Goal: Navigation & Orientation: Find specific page/section

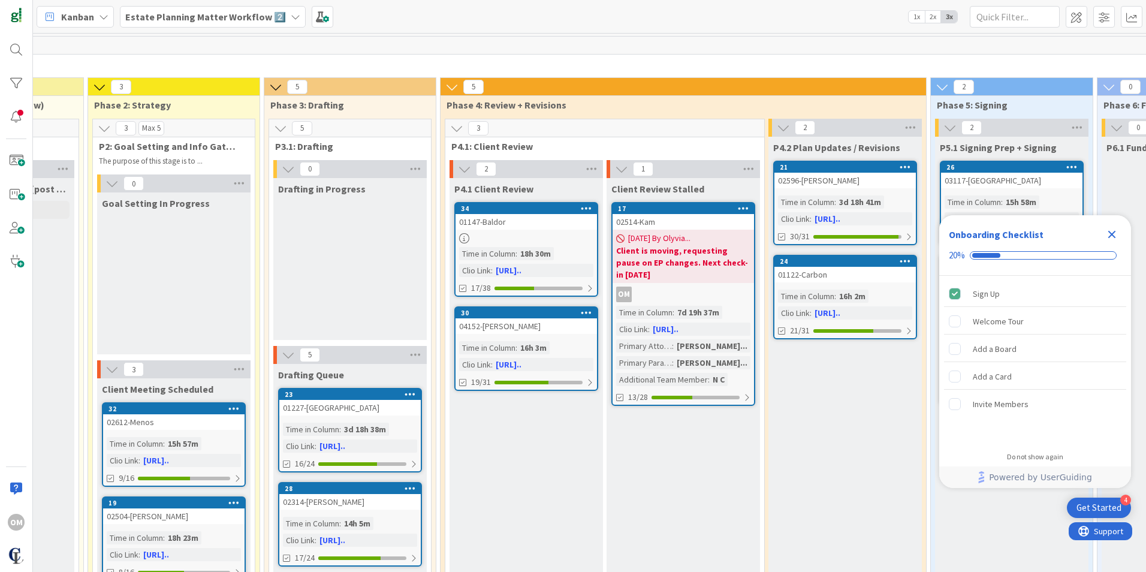
scroll to position [0, 536]
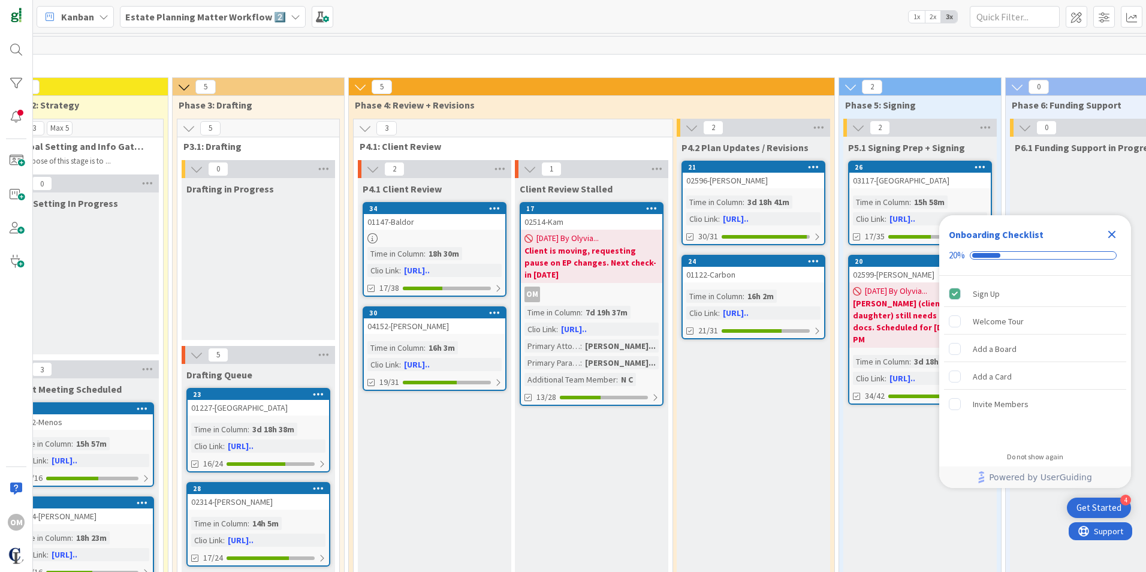
click at [1117, 228] on icon "Close Checklist" at bounding box center [1112, 234] width 14 height 14
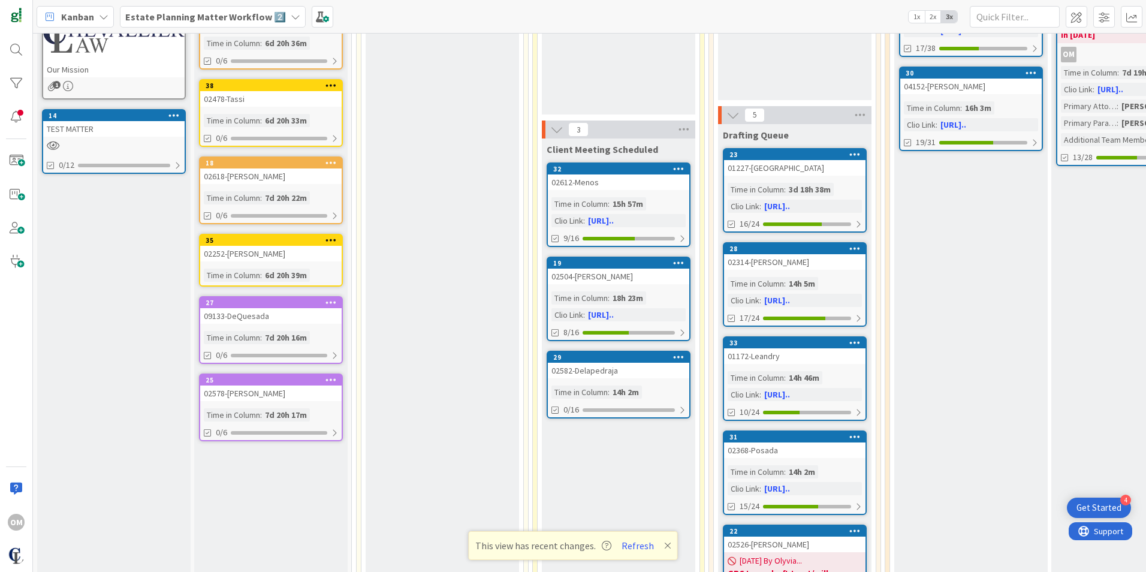
scroll to position [180, 0]
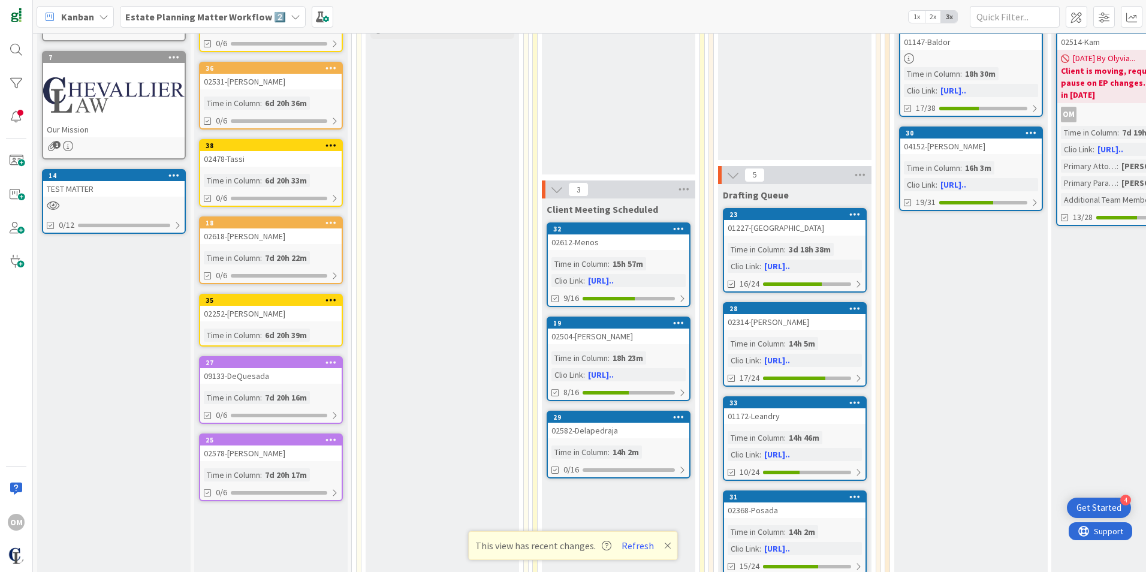
click at [664, 543] on icon at bounding box center [667, 546] width 7 height 10
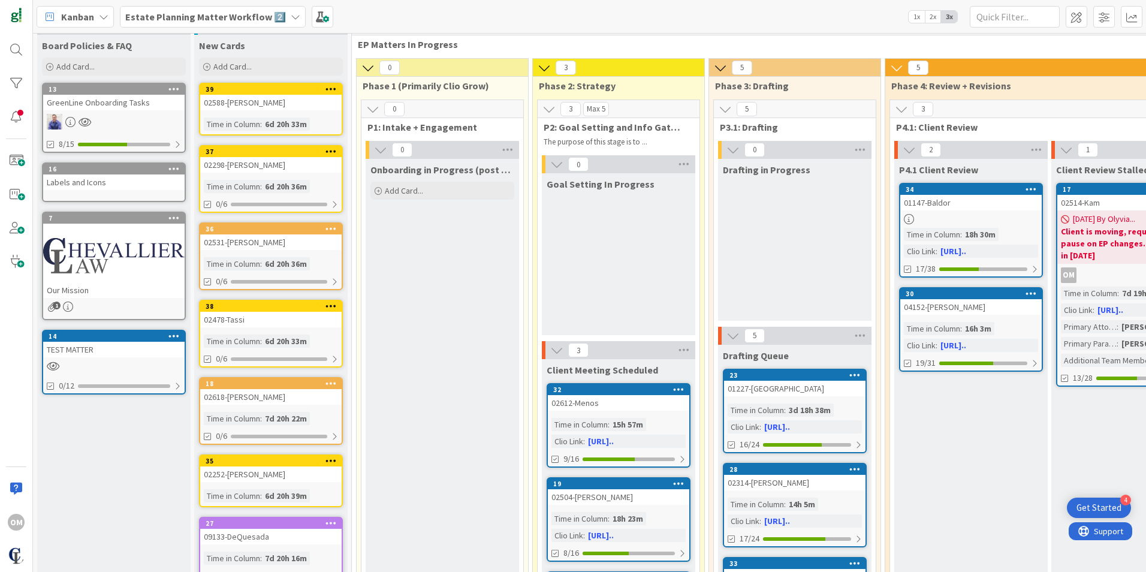
scroll to position [0, 0]
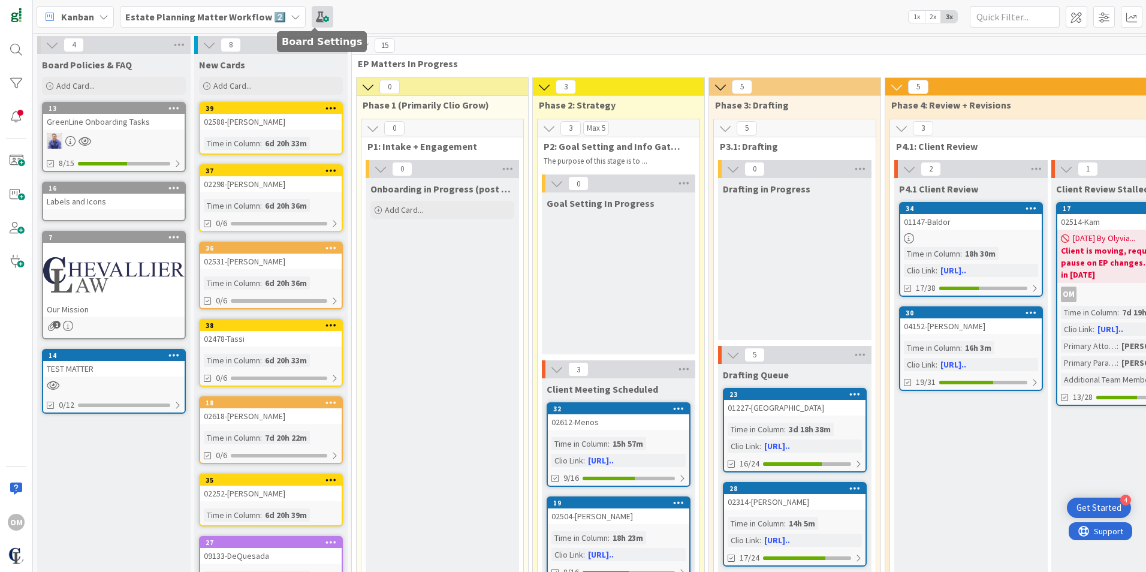
click at [325, 20] on span at bounding box center [323, 17] width 22 height 22
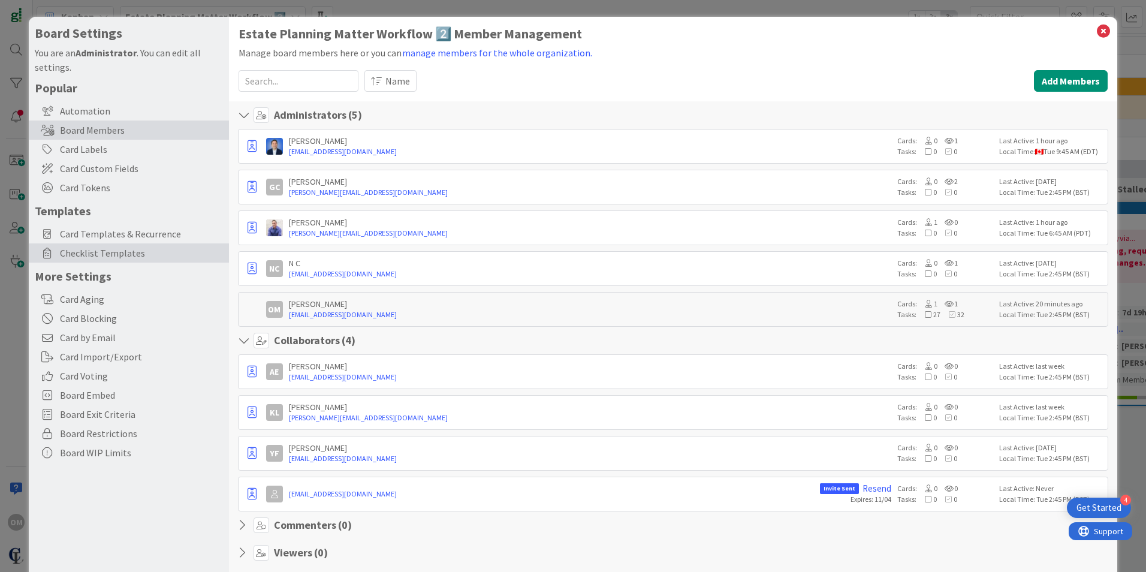
click at [87, 250] on span "Checklist Templates" at bounding box center [141, 253] width 163 height 14
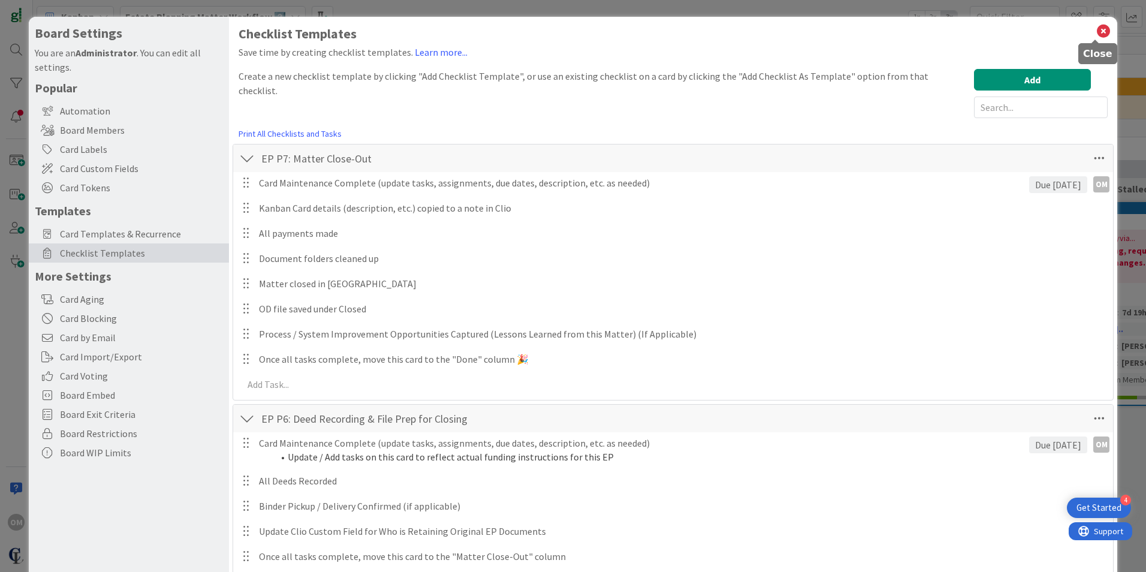
click at [1096, 31] on icon at bounding box center [1104, 31] width 16 height 17
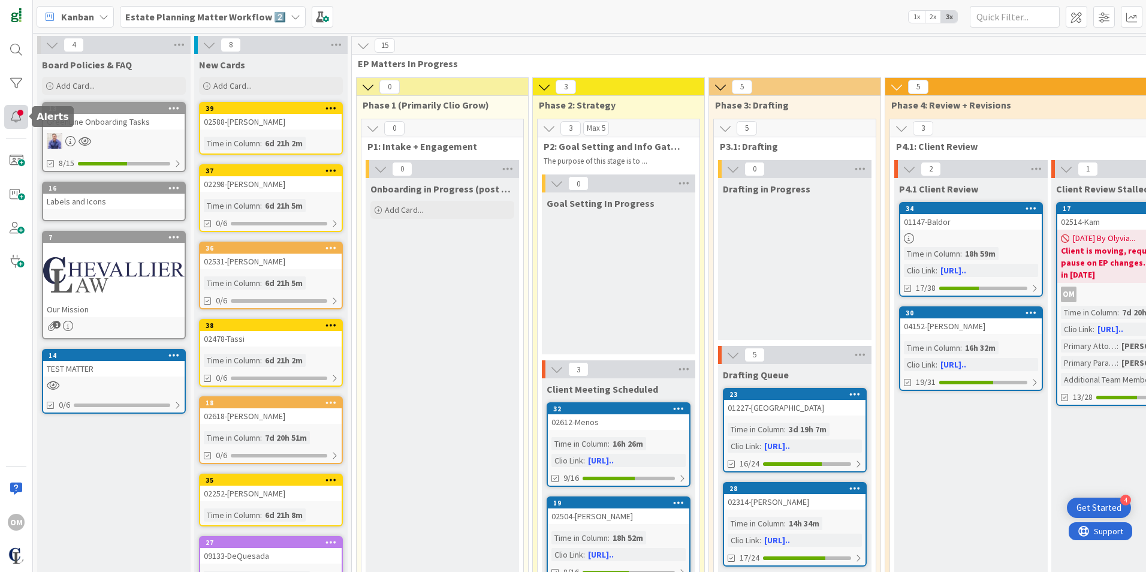
click at [23, 115] on div at bounding box center [16, 117] width 24 height 24
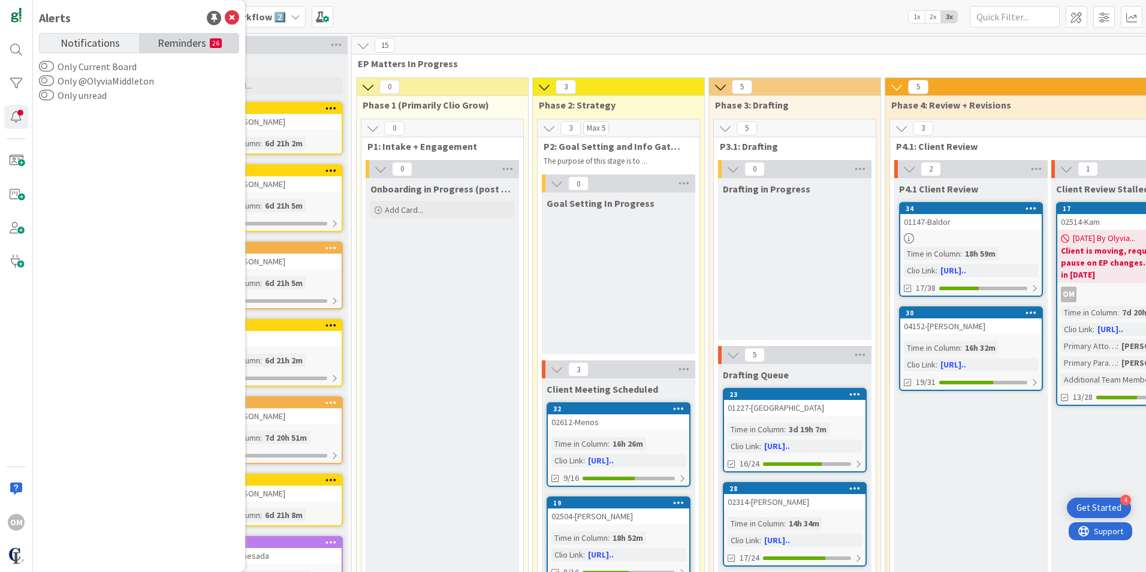
click at [182, 49] on span "Reminders" at bounding box center [182, 42] width 49 height 17
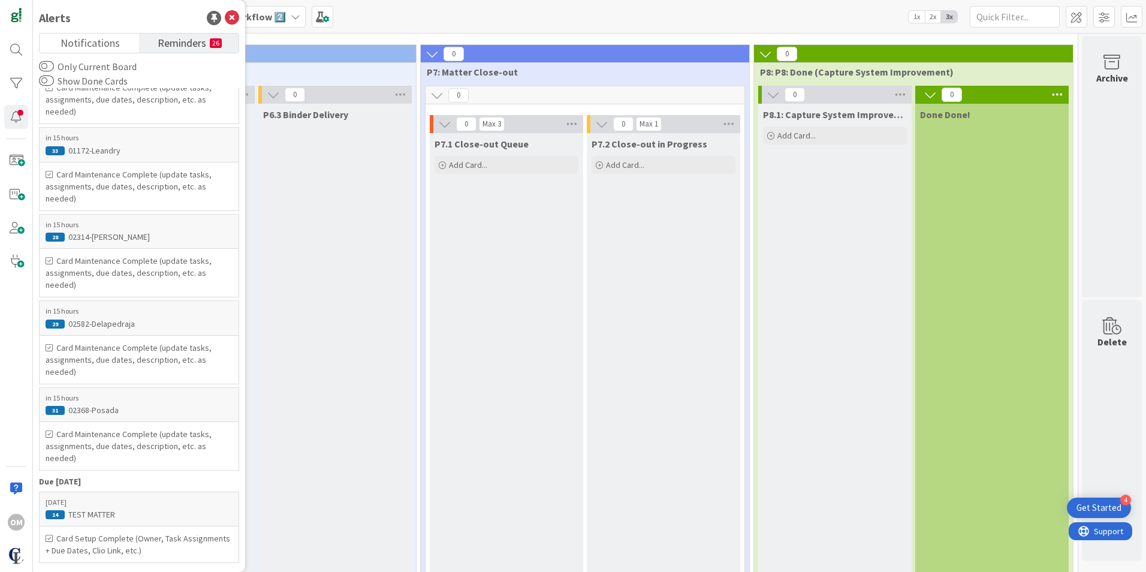
scroll to position [0, 1611]
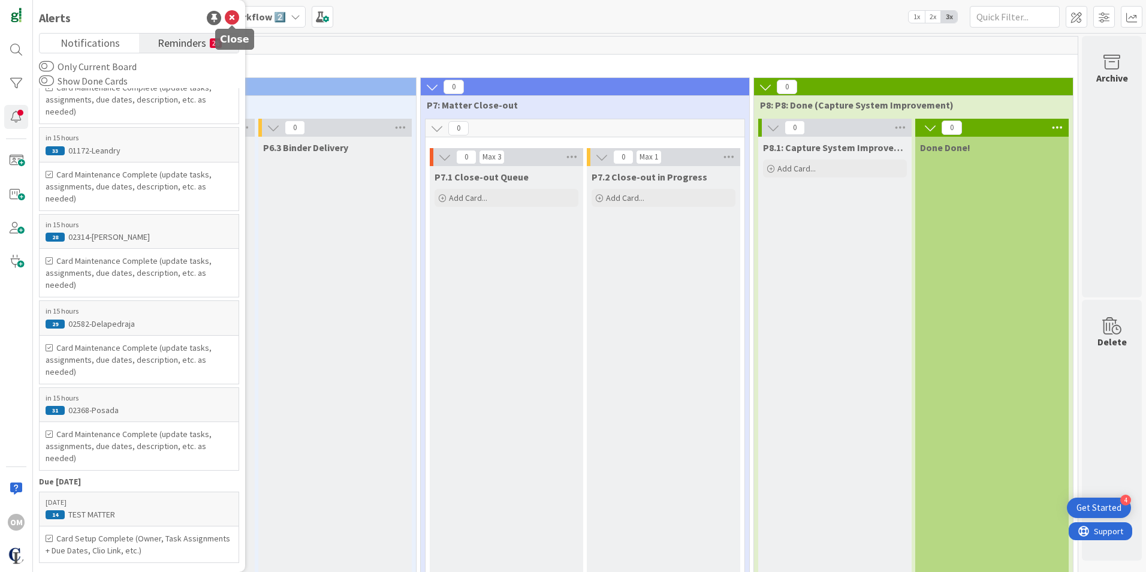
click at [231, 19] on icon at bounding box center [232, 18] width 14 height 14
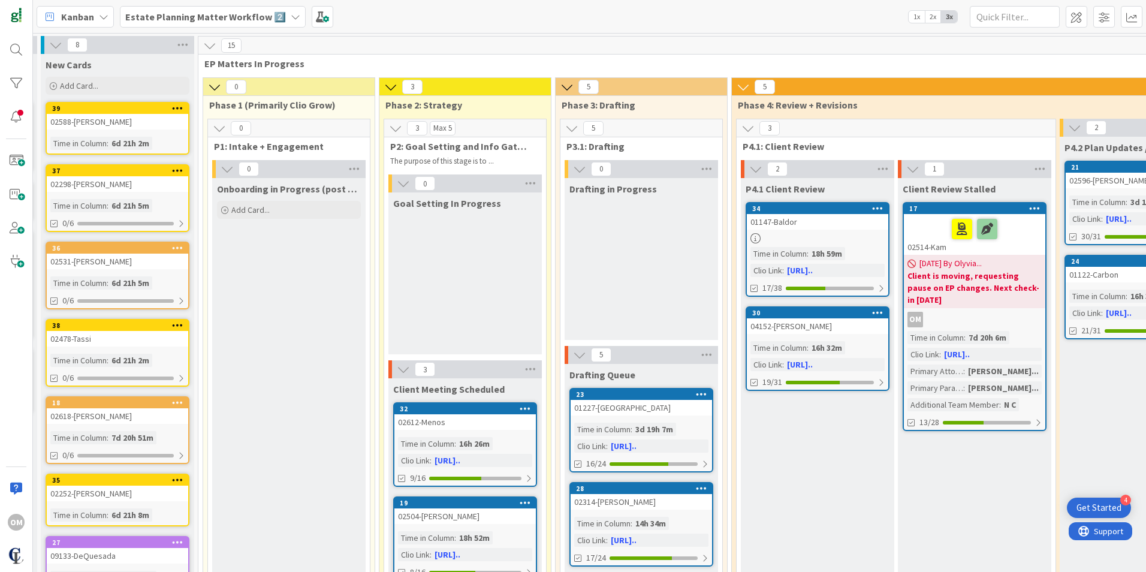
scroll to position [0, 0]
